Goal: Task Accomplishment & Management: Complete application form

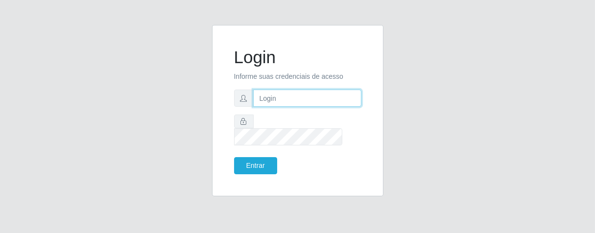
click at [286, 105] on input "text" at bounding box center [307, 98] width 108 height 17
type input "[PERSON_NAME]"
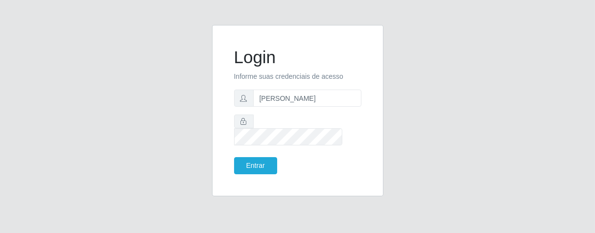
click at [261, 168] on div "Login Informe suas credenciais de acesso [PERSON_NAME] Entrar" at bounding box center [297, 110] width 147 height 147
click at [264, 158] on button "Entrar" at bounding box center [255, 165] width 43 height 17
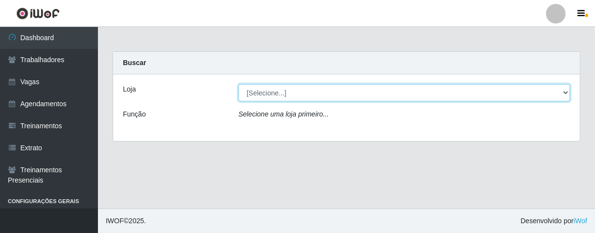
click at [559, 89] on select "[Selecione...] Superbox [GEOGRAPHIC_DATA] - Bessa" at bounding box center [405, 92] width 332 height 17
select select "206"
click at [239, 84] on select "[Selecione...] Superbox [GEOGRAPHIC_DATA] - Bessa" at bounding box center [405, 92] width 332 height 17
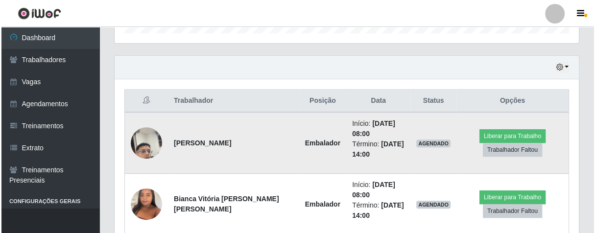
scroll to position [371, 0]
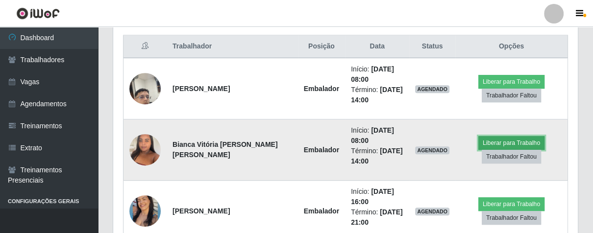
click at [493, 142] on button "Liberar para Trabalho" at bounding box center [511, 143] width 66 height 14
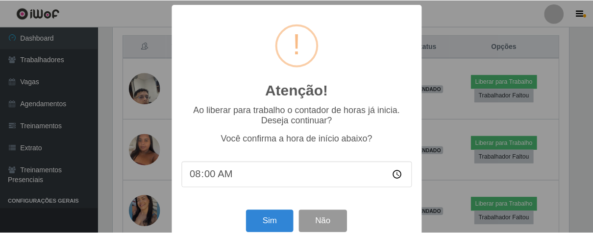
scroll to position [22, 0]
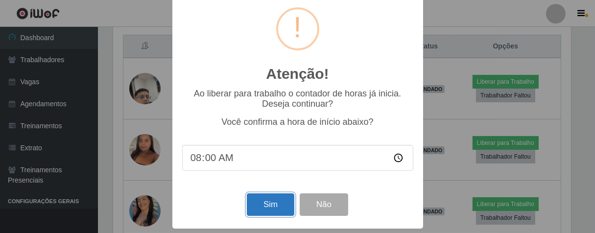
click at [258, 204] on button "Sim" at bounding box center [271, 204] width 48 height 23
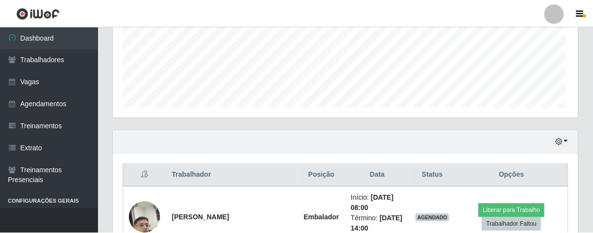
scroll to position [203, 459]
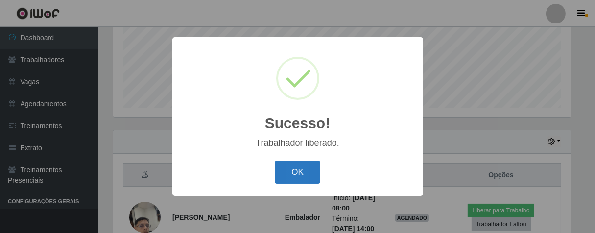
click at [307, 168] on button "OK" at bounding box center [298, 172] width 46 height 23
click at [307, 168] on div "Sucesso! × Trabalhador liberado. OK Cancel" at bounding box center [297, 116] width 595 height 233
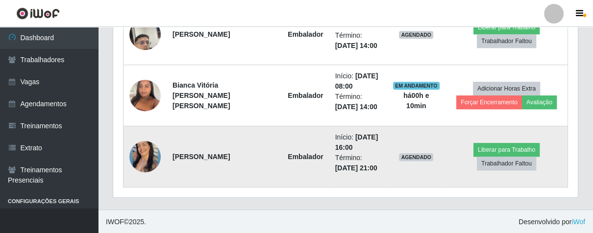
scroll to position [371, 0]
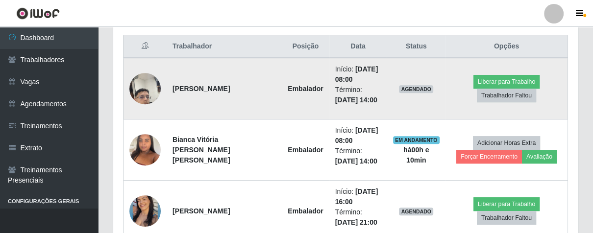
click at [148, 88] on img at bounding box center [144, 89] width 31 height 56
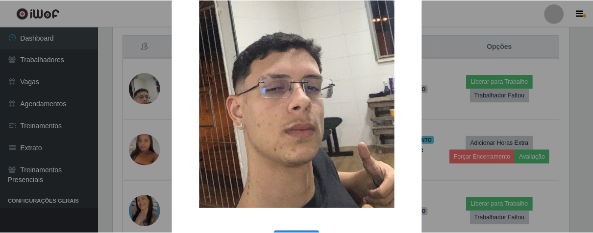
scroll to position [200, 0]
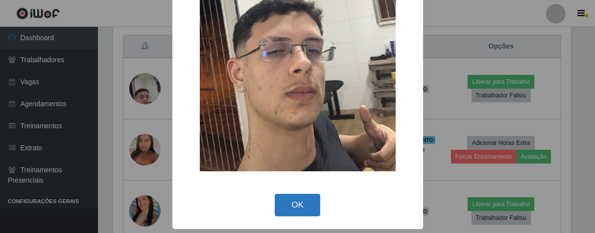
click at [303, 208] on button "OK" at bounding box center [298, 205] width 46 height 23
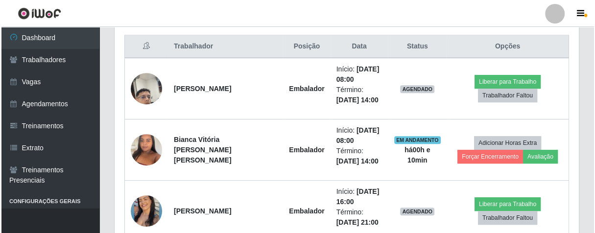
scroll to position [203, 464]
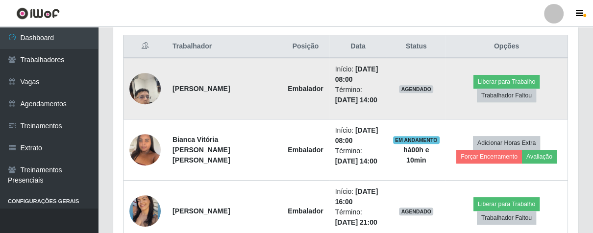
click at [150, 89] on img at bounding box center [144, 89] width 31 height 56
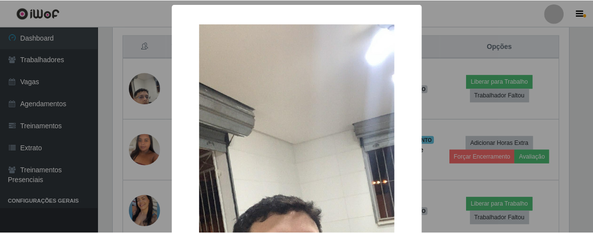
scroll to position [200, 0]
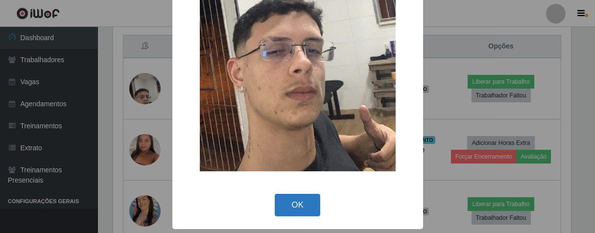
click at [296, 212] on button "OK" at bounding box center [298, 205] width 46 height 23
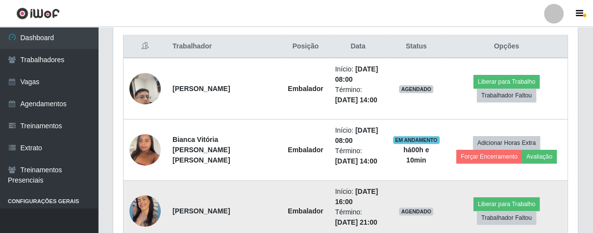
scroll to position [203, 464]
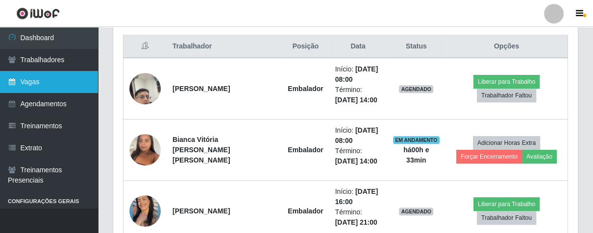
click at [47, 81] on link "Vagas" at bounding box center [49, 82] width 98 height 22
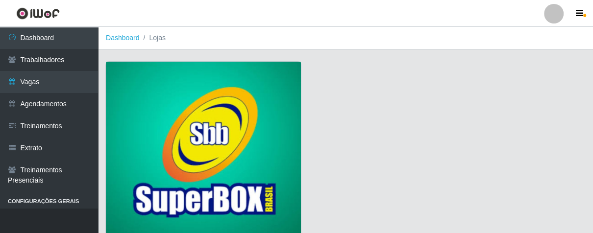
click at [266, 112] on img at bounding box center [203, 150] width 195 height 177
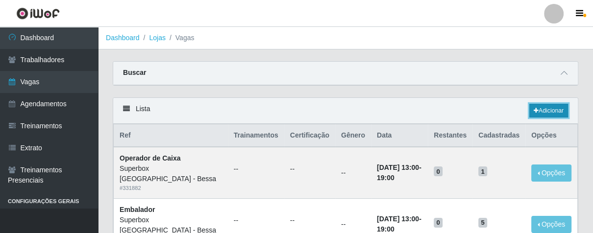
click at [538, 110] on link "Adicionar" at bounding box center [548, 111] width 39 height 14
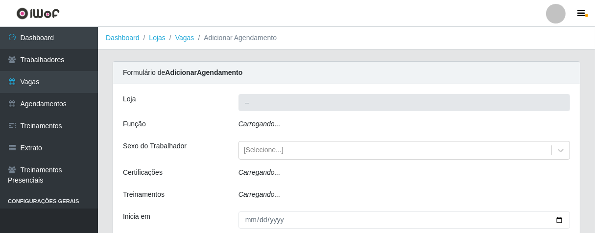
type input "Superbox [GEOGRAPHIC_DATA] - Bessa"
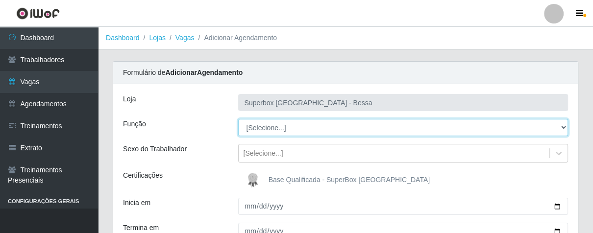
click at [562, 124] on select "[Selecione...] ASG ASG + ASG ++ Embalador Embalador + Embalador ++ Operador de …" at bounding box center [403, 127] width 330 height 17
select select "1"
click at [238, 119] on select "[Selecione...] ASG ASG + ASG ++ Embalador Embalador + Embalador ++ Operador de …" at bounding box center [403, 127] width 330 height 17
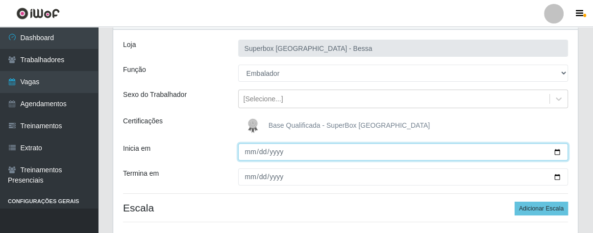
click at [249, 155] on input "Inicia em" at bounding box center [403, 152] width 330 height 17
type input "[DATE]"
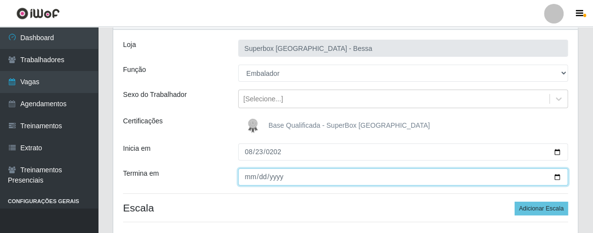
click at [246, 178] on input "Termina em" at bounding box center [403, 177] width 330 height 17
type input "[DATE]"
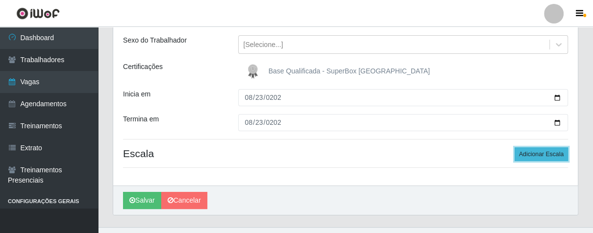
click at [530, 151] on button "Adicionar Escala" at bounding box center [540, 154] width 53 height 14
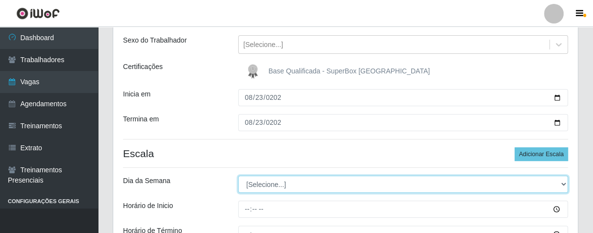
click at [560, 185] on select "[Selecione...] Segunda Terça Quarta Quinta Sexta Sábado Domingo" at bounding box center [403, 184] width 330 height 17
select select "6"
click at [238, 176] on select "[Selecione...] Segunda Terça Quarta Quinta Sexta Sábado Domingo" at bounding box center [403, 184] width 330 height 17
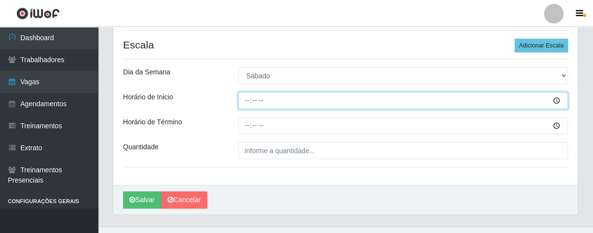
click at [244, 103] on input "Horário de Inicio" at bounding box center [403, 100] width 330 height 17
type input "07:00"
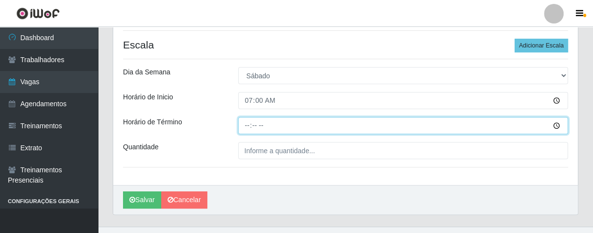
click at [247, 127] on input "Horário de Término" at bounding box center [403, 125] width 330 height 17
type input "13:00"
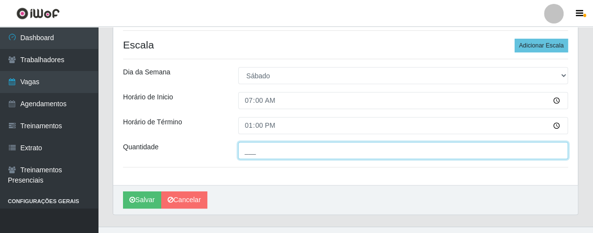
click at [265, 150] on input "___" at bounding box center [403, 150] width 330 height 17
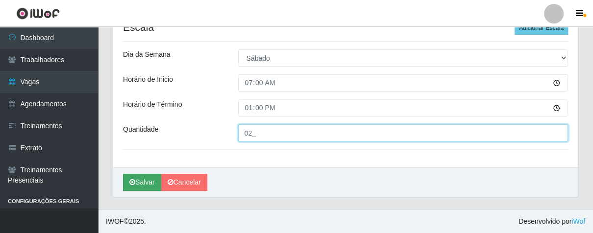
type input "02_"
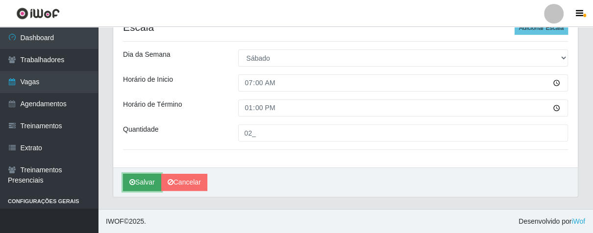
click at [131, 175] on button "Salvar" at bounding box center [142, 182] width 38 height 17
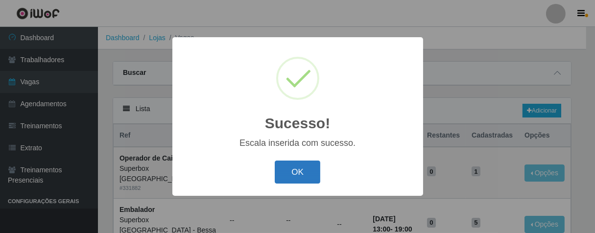
click at [287, 171] on button "OK" at bounding box center [298, 172] width 46 height 23
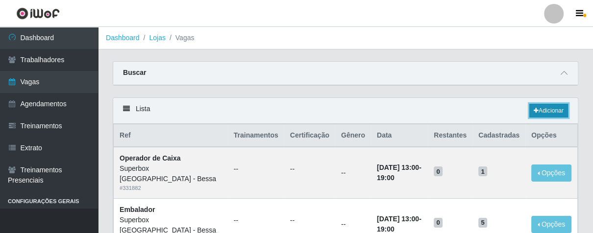
click at [541, 112] on link "Adicionar" at bounding box center [548, 111] width 39 height 14
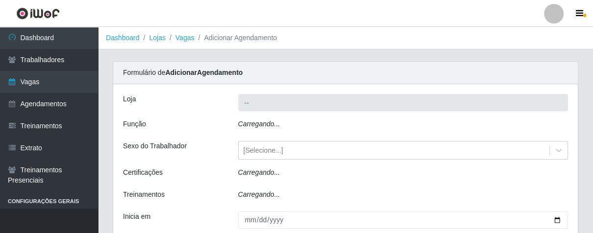
type input "Superbox [GEOGRAPHIC_DATA] - Bessa"
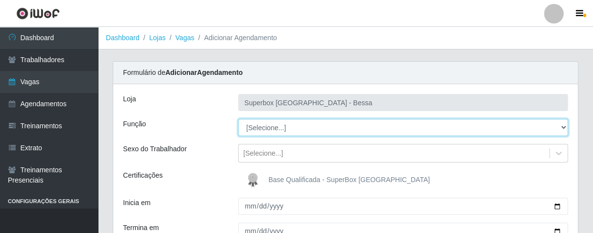
click at [558, 124] on select "[Selecione...] ASG ASG + ASG ++ Embalador Embalador + Embalador ++ Operador de …" at bounding box center [403, 127] width 330 height 17
select select "1"
click at [238, 119] on select "[Selecione...] ASG ASG + ASG ++ Embalador Embalador + Embalador ++ Operador de …" at bounding box center [403, 127] width 330 height 17
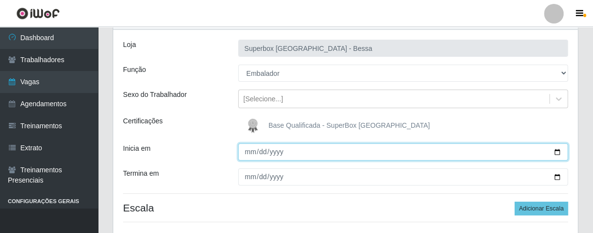
click at [244, 153] on input "Inicia em" at bounding box center [403, 152] width 330 height 17
type input "[DATE]"
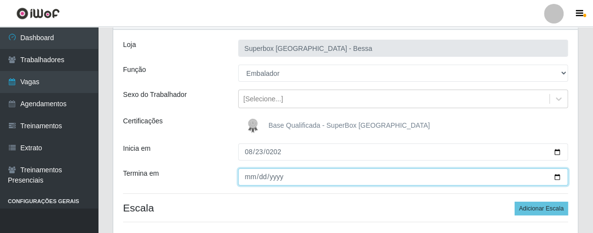
click at [247, 177] on input "Termina em" at bounding box center [403, 177] width 330 height 17
type input "[DATE]"
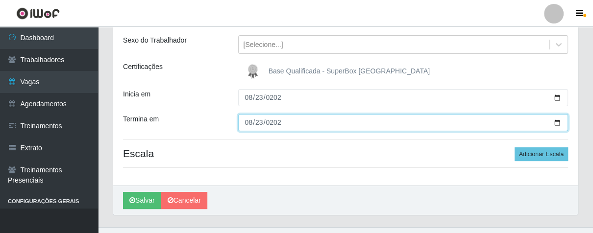
scroll to position [127, 0]
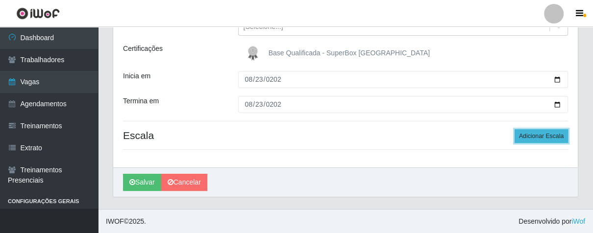
click at [536, 138] on button "Adicionar Escala" at bounding box center [540, 136] width 53 height 14
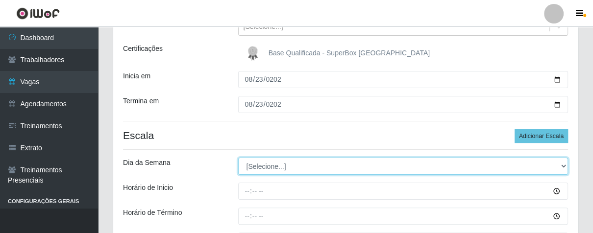
click at [549, 165] on select "[Selecione...] Segunda Terça Quarta Quinta Sexta Sábado Domingo" at bounding box center [403, 166] width 330 height 17
select select "6"
click at [238, 158] on select "[Selecione...] Segunda Terça Quarta Quinta Sexta Sábado Domingo" at bounding box center [403, 166] width 330 height 17
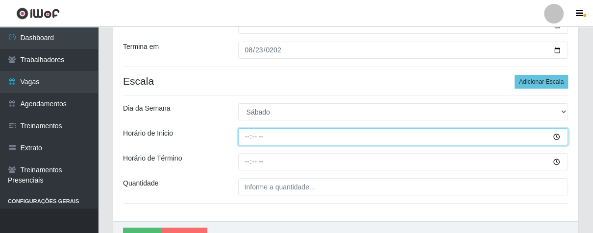
click at [243, 140] on input "Horário de Inicio" at bounding box center [403, 136] width 330 height 17
type input "16:00"
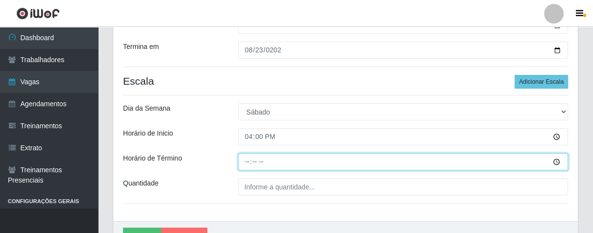
click at [245, 166] on input "Horário de Término" at bounding box center [403, 161] width 330 height 17
type input "21:00"
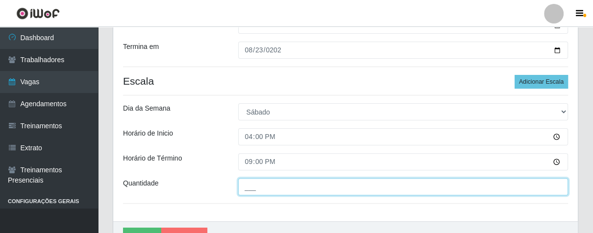
click at [322, 185] on input "___" at bounding box center [403, 186] width 330 height 17
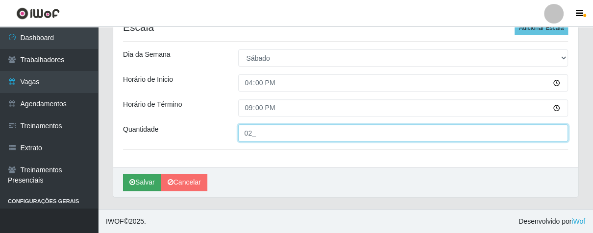
type input "02_"
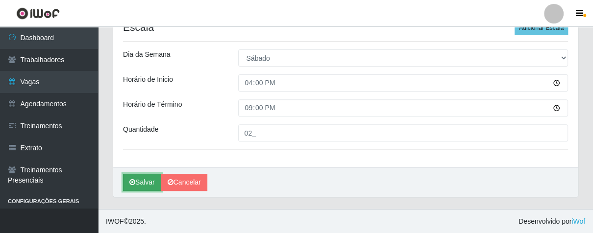
click at [151, 183] on button "Salvar" at bounding box center [142, 182] width 38 height 17
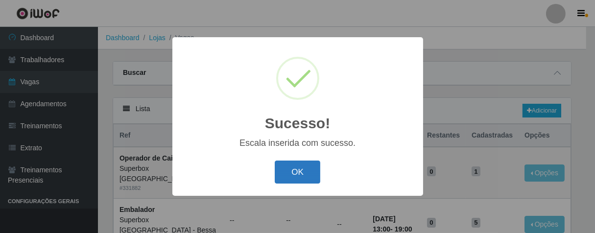
click at [305, 164] on button "OK" at bounding box center [298, 172] width 46 height 23
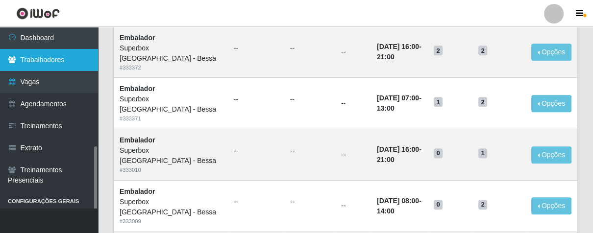
scroll to position [217, 0]
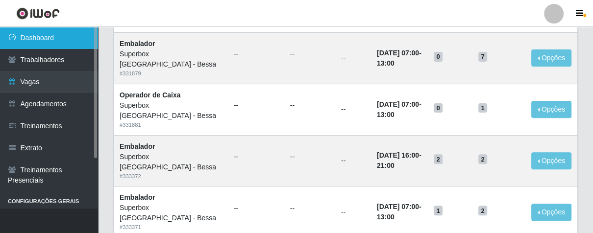
click at [63, 39] on link "Dashboard" at bounding box center [49, 38] width 98 height 22
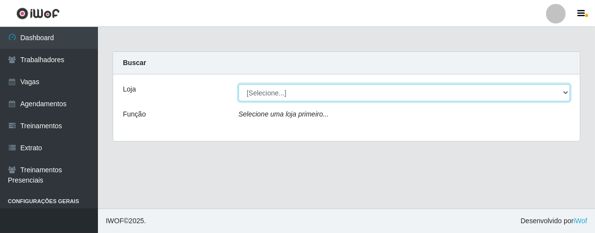
click at [565, 94] on select "[Selecione...] Superbox [GEOGRAPHIC_DATA] - Bessa" at bounding box center [405, 92] width 332 height 17
select select "206"
click at [239, 84] on select "[Selecione...] Superbox [GEOGRAPHIC_DATA] - Bessa" at bounding box center [405, 92] width 332 height 17
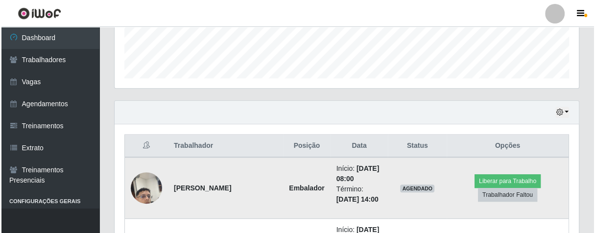
scroll to position [326, 0]
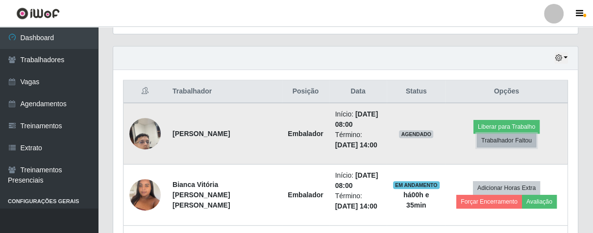
click at [487, 140] on button "Trabalhador Faltou" at bounding box center [506, 141] width 59 height 14
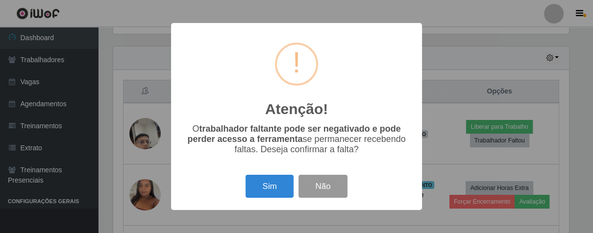
scroll to position [203, 459]
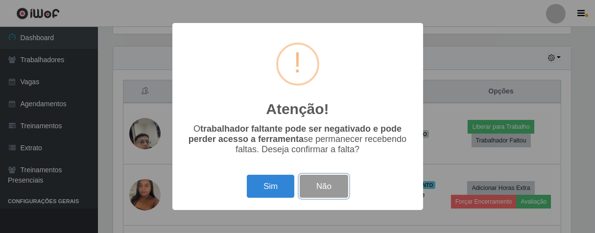
click at [335, 184] on button "Não" at bounding box center [324, 186] width 48 height 23
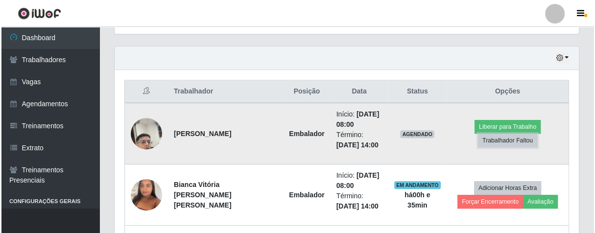
scroll to position [203, 464]
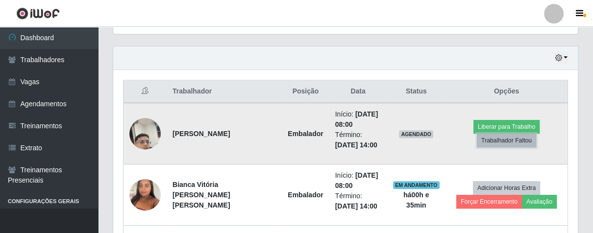
click at [487, 140] on button "Trabalhador Faltou" at bounding box center [506, 141] width 59 height 14
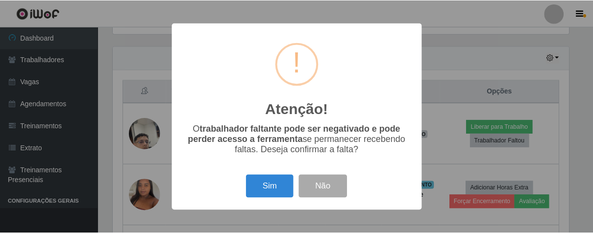
scroll to position [203, 459]
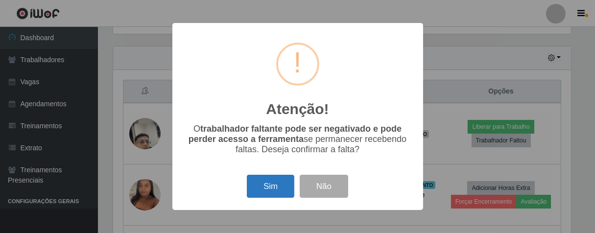
click at [269, 189] on button "Sim" at bounding box center [271, 186] width 48 height 23
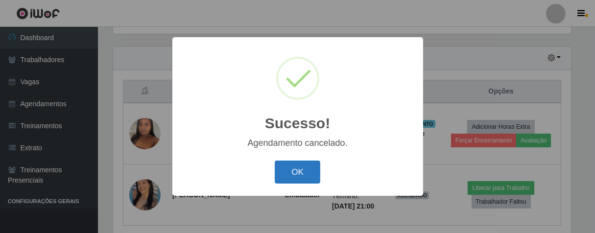
click at [289, 167] on button "OK" at bounding box center [298, 172] width 46 height 23
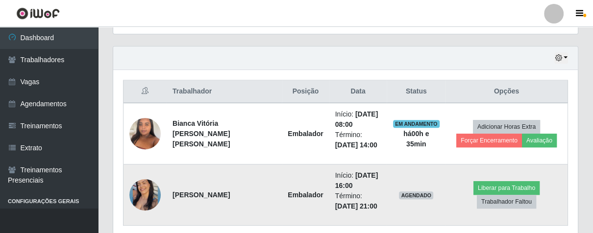
scroll to position [364, 0]
